Goal: Find specific fact: Find contact information

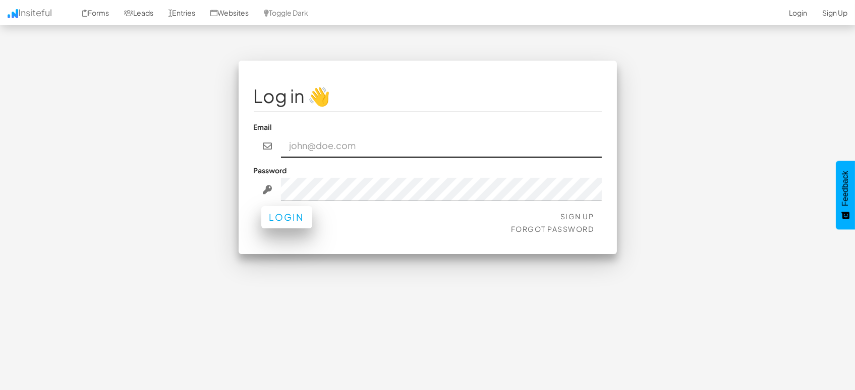
type input "marketing@mapsted.com"
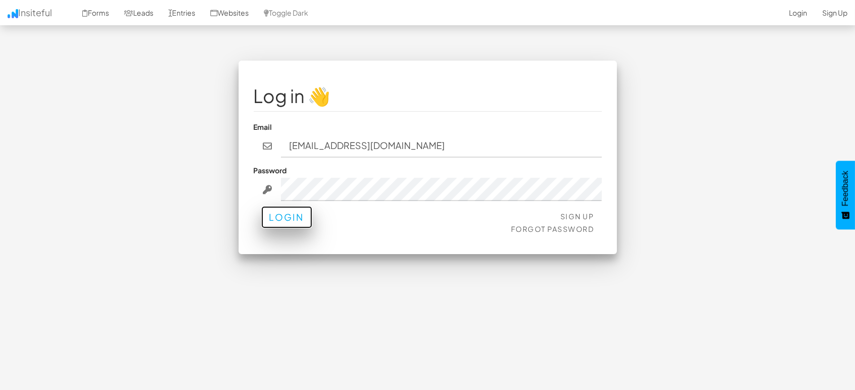
click at [278, 216] on button "Login" at bounding box center [286, 217] width 51 height 22
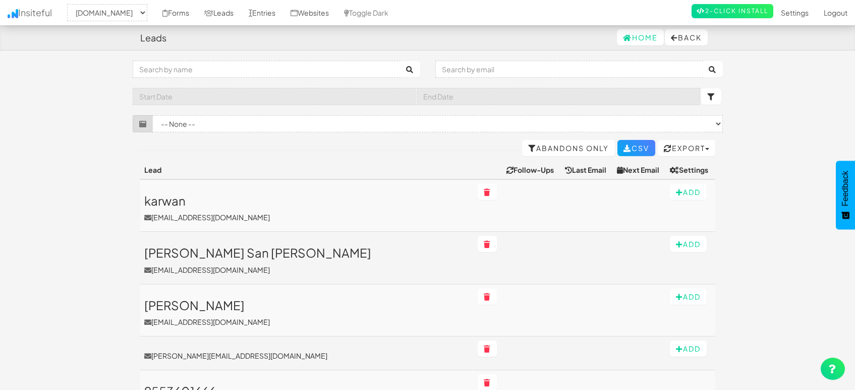
select select "1505"
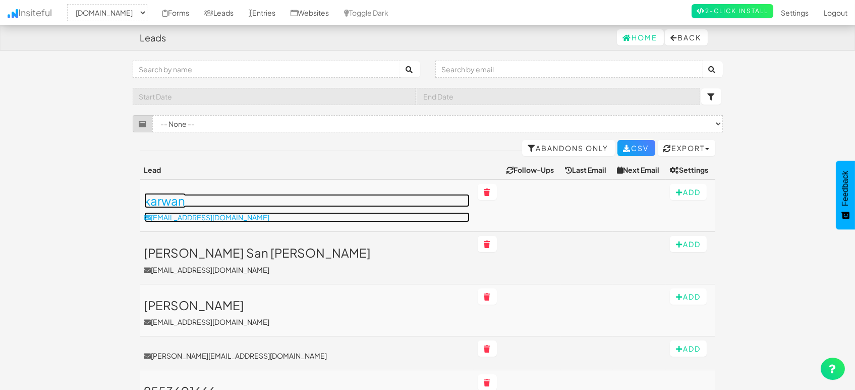
click at [166, 206] on h3 "karwan" at bounding box center [307, 200] width 326 height 13
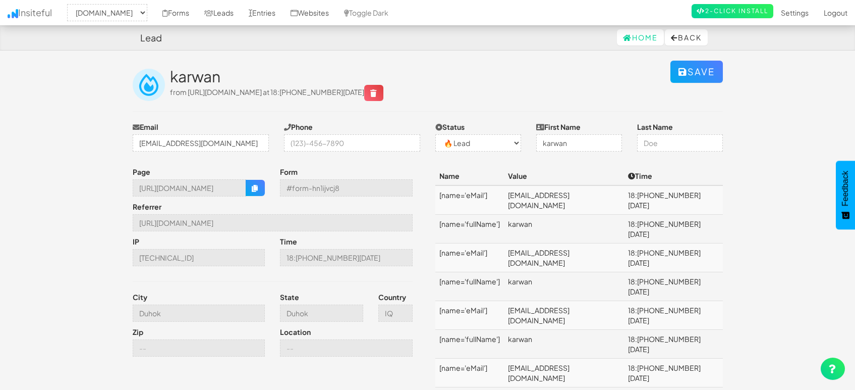
select select "1505"
select select "0"
click at [583, 243] on td "[EMAIL_ADDRESS][DOMAIN_NAME]" at bounding box center [564, 257] width 121 height 29
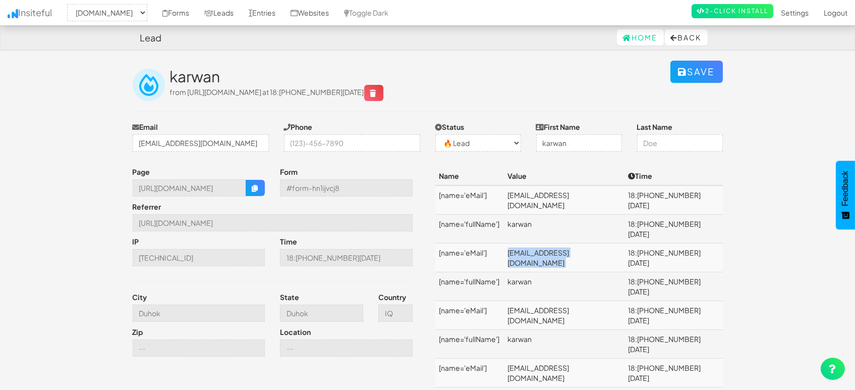
copy td "[EMAIL_ADDRESS][DOMAIN_NAME]"
click at [532, 272] on td "karwan" at bounding box center [564, 286] width 121 height 29
drag, startPoint x: 522, startPoint y: 251, endPoint x: 555, endPoint y: 249, distance: 33.3
click at [555, 272] on td "karwan" at bounding box center [564, 286] width 121 height 29
copy td "karwan"
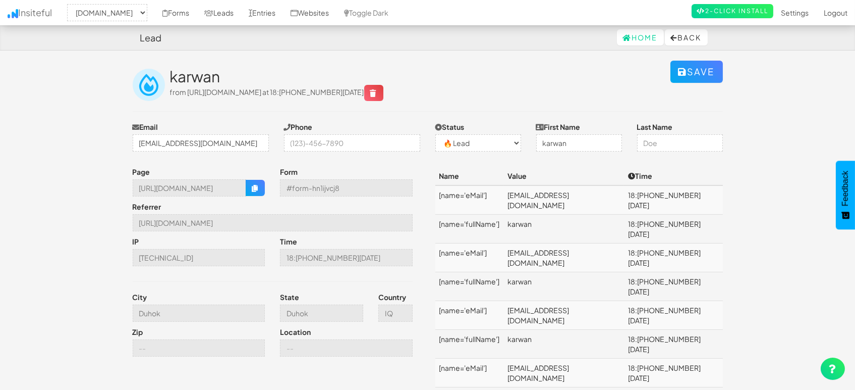
click at [560, 243] on td "[EMAIL_ADDRESS][DOMAIN_NAME]" at bounding box center [564, 257] width 121 height 29
copy td "[EMAIL_ADDRESS][DOMAIN_NAME]"
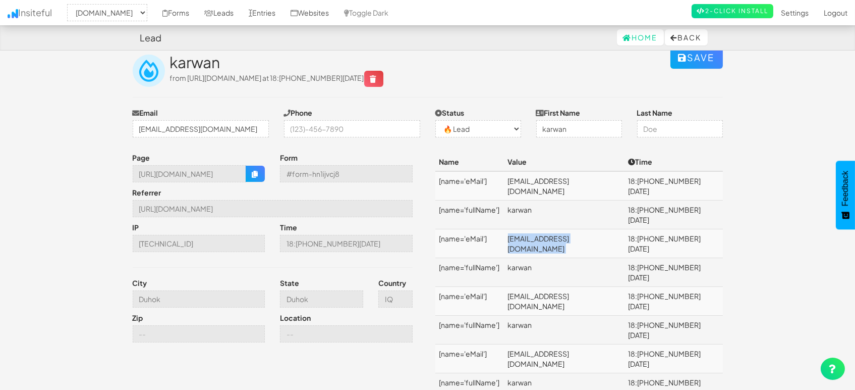
scroll to position [27, 0]
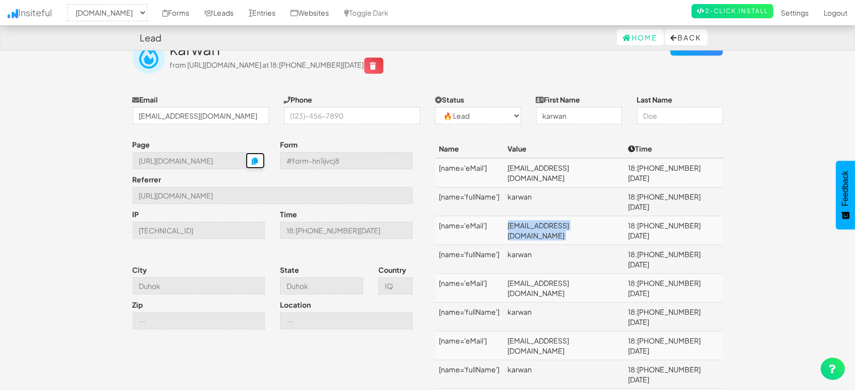
click at [257, 165] on button "button" at bounding box center [255, 160] width 19 height 16
click at [211, 288] on input "Duhok" at bounding box center [199, 285] width 133 height 17
click at [262, 16] on link "Entries" at bounding box center [262, 12] width 42 height 25
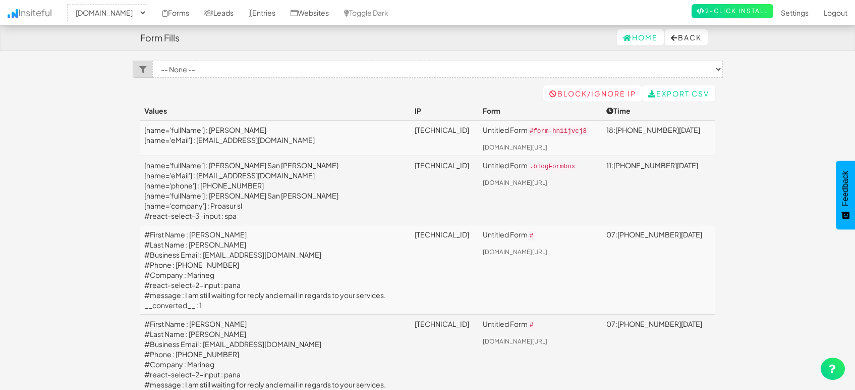
select select "1505"
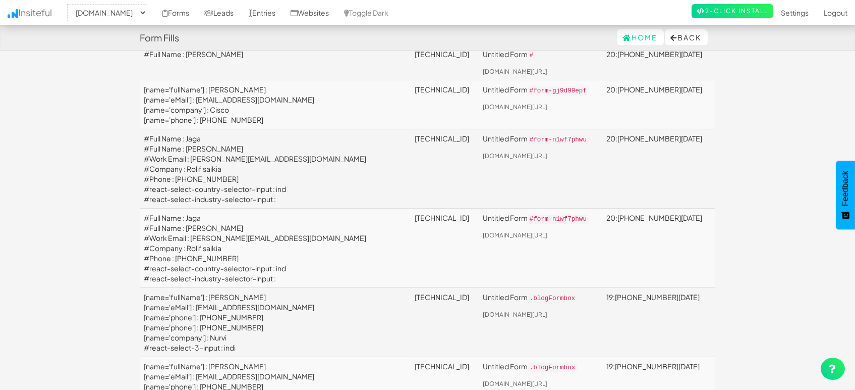
scroll to position [448, 0]
